Goal: Communication & Community: Answer question/provide support

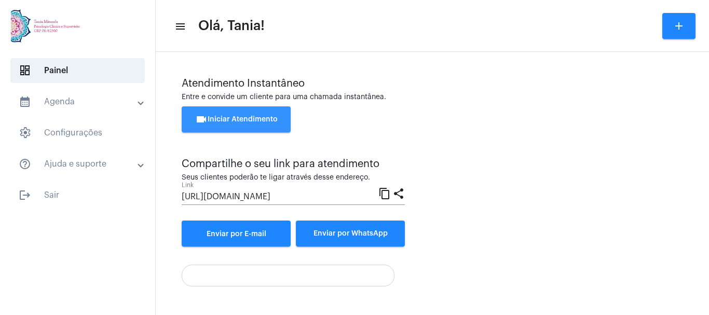
click at [223, 115] on button "videocam Iniciar Atendimento" at bounding box center [236, 119] width 109 height 26
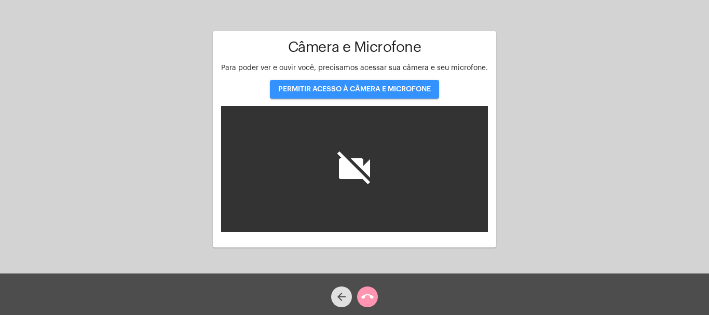
click at [352, 90] on span "PERMITIR ACESSO À CÂMERA E MICROFONE" at bounding box center [354, 89] width 153 height 7
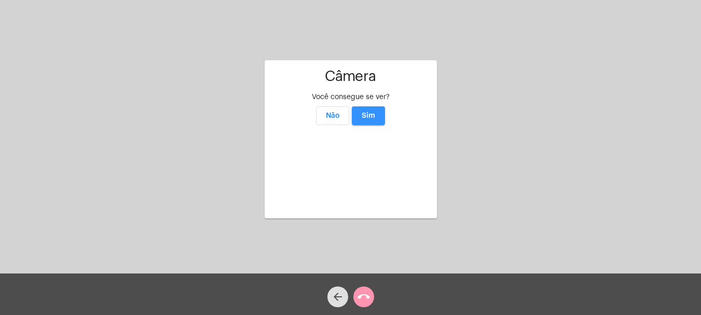
click at [374, 112] on span "Sim" at bounding box center [368, 115] width 13 height 7
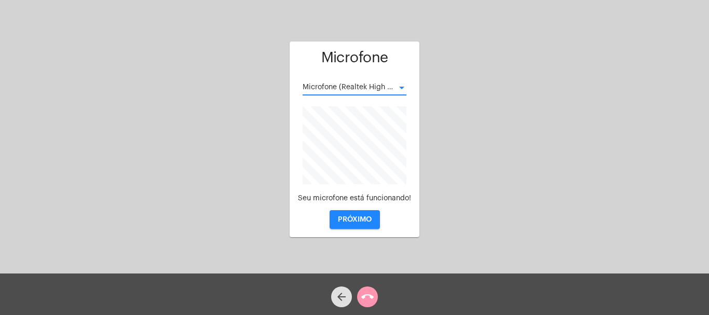
click at [403, 85] on div at bounding box center [401, 88] width 9 height 8
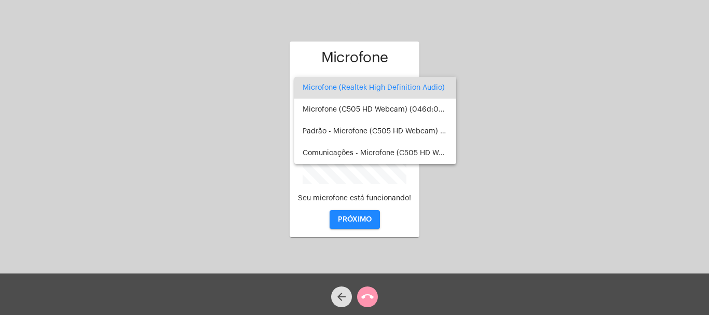
click at [524, 131] on div at bounding box center [354, 157] width 709 height 315
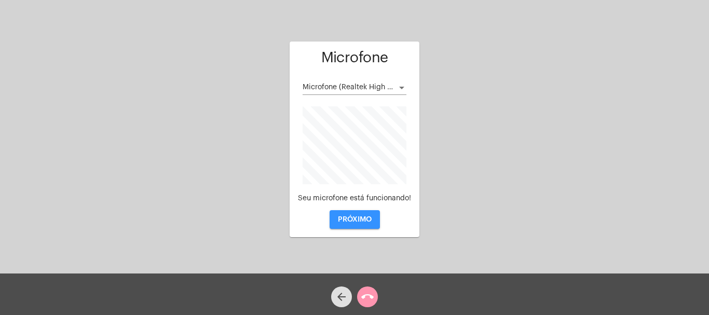
click at [359, 214] on button "PRÓXIMO" at bounding box center [355, 219] width 50 height 19
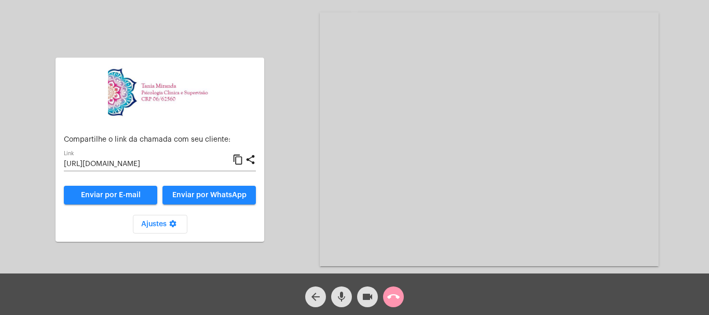
click at [390, 294] on mat-icon "call_end" at bounding box center [393, 297] width 12 height 12
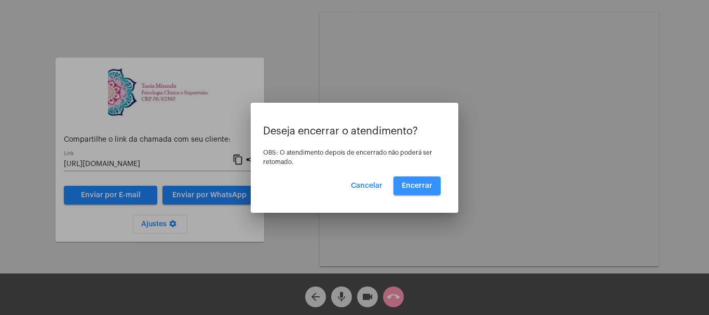
click at [424, 191] on button "Encerrar" at bounding box center [416, 185] width 47 height 19
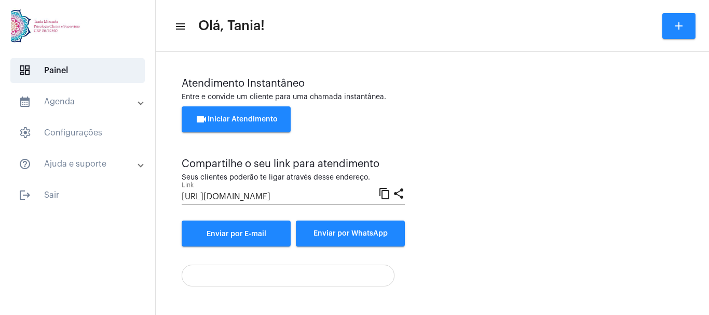
click at [234, 121] on span "videocam Iniciar Atendimento" at bounding box center [236, 119] width 83 height 7
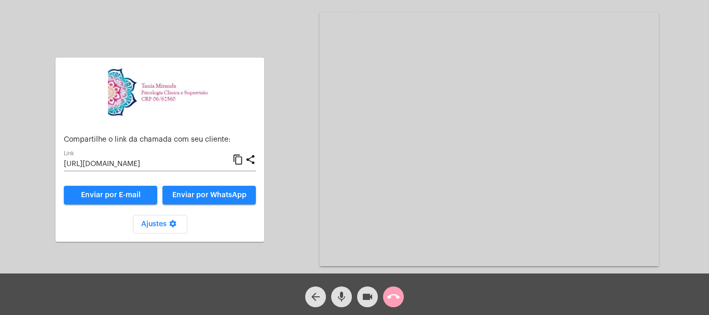
click at [399, 297] on mat-icon "call_end" at bounding box center [393, 297] width 12 height 12
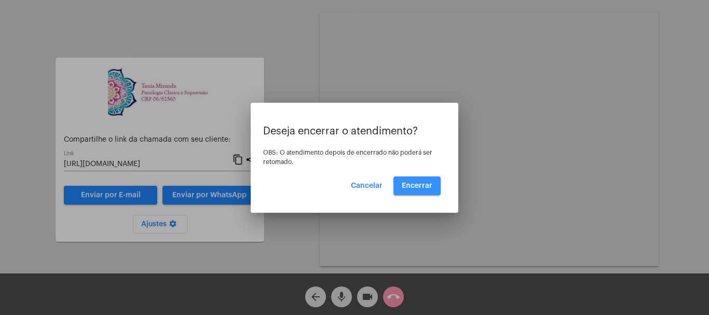
click at [418, 187] on span "Encerrar" at bounding box center [417, 185] width 31 height 7
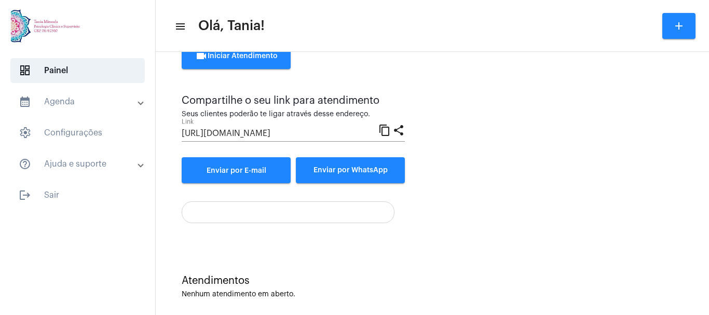
scroll to position [73, 0]
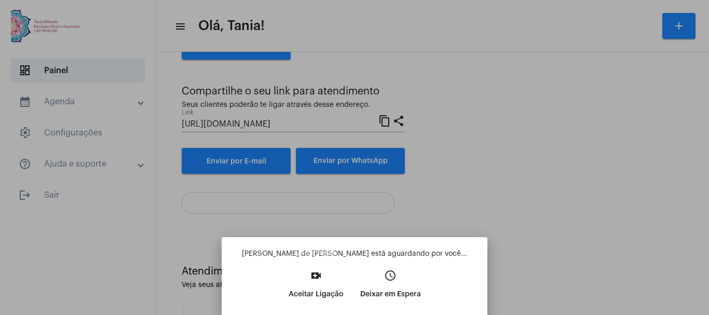
click at [316, 276] on mat-icon "video_call" at bounding box center [316, 275] width 12 height 12
